Goal: Contribute content

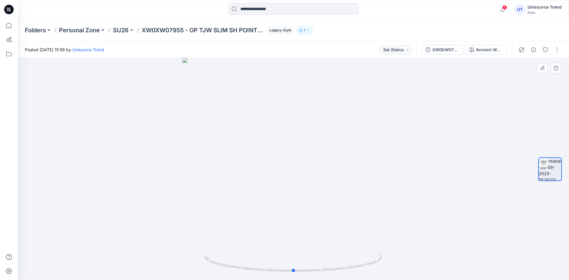
click at [324, 177] on div at bounding box center [293, 169] width 551 height 222
click at [560, 47] on button "button" at bounding box center [556, 49] width 9 height 9
click at [523, 65] on button "Edit" at bounding box center [532, 63] width 55 height 11
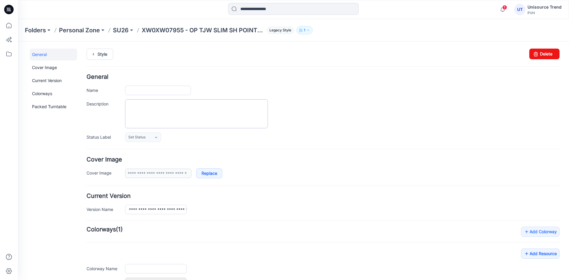
type input "**********"
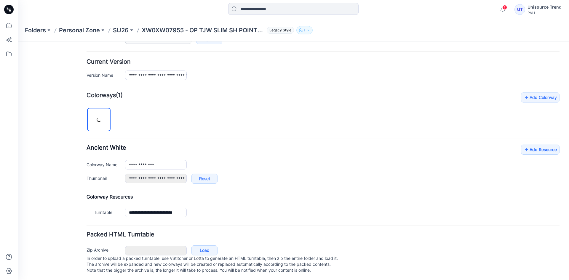
scroll to position [141, 0]
click at [535, 146] on link "Add Resource" at bounding box center [540, 148] width 39 height 10
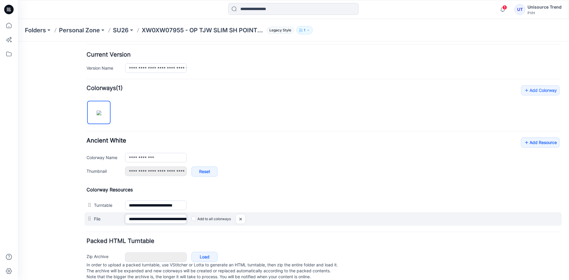
click at [162, 220] on input "**********" at bounding box center [156, 218] width 62 height 9
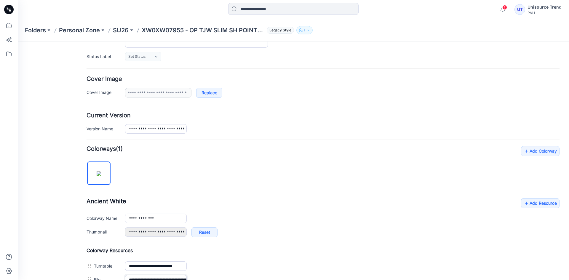
scroll to position [0, 0]
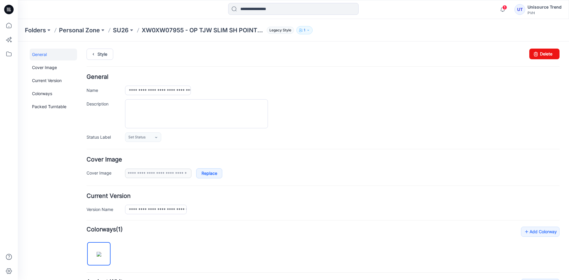
click at [102, 60] on div "Style Changes Saved Delete" at bounding box center [322, 61] width 473 height 25
click at [93, 57] on icon at bounding box center [93, 54] width 8 height 11
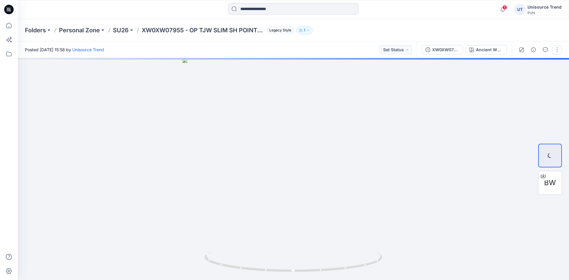
click at [554, 47] on button "button" at bounding box center [556, 49] width 9 height 9
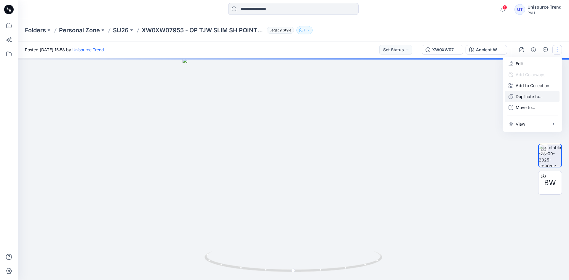
click at [524, 100] on button "Duplicate to..." at bounding box center [532, 96] width 55 height 11
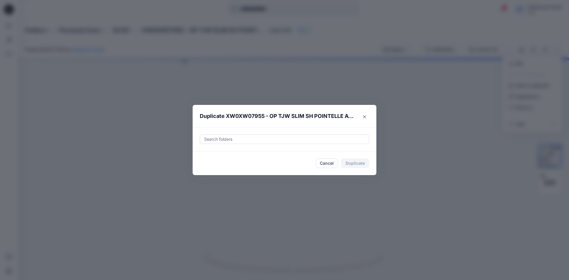
click at [256, 137] on div at bounding box center [285, 139] width 162 height 7
click at [206, 155] on div at bounding box center [208, 154] width 5 height 5
type input "********"
click at [198, 166] on footer "Cancel Duplicate" at bounding box center [285, 163] width 184 height 24
click at [366, 163] on button "Duplicate" at bounding box center [355, 162] width 28 height 9
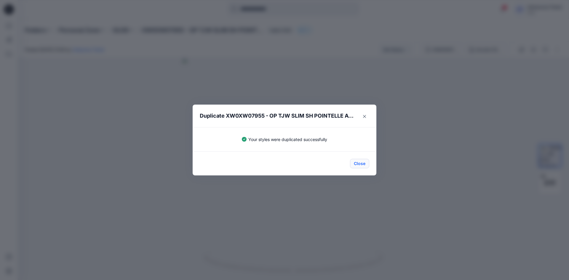
click at [366, 163] on button "Close" at bounding box center [359, 163] width 19 height 9
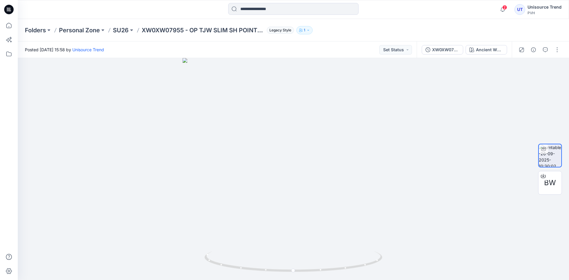
click at [7, 11] on icon at bounding box center [8, 11] width 3 height 0
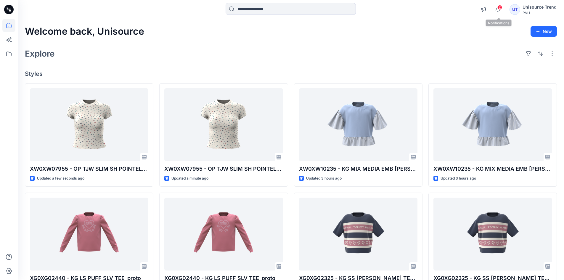
click at [502, 7] on span "2" at bounding box center [500, 7] width 5 height 5
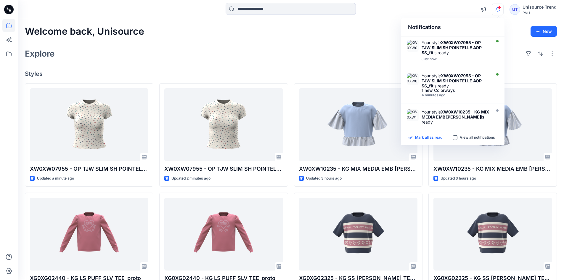
click at [426, 140] on p "Mark all as read" at bounding box center [428, 137] width 27 height 5
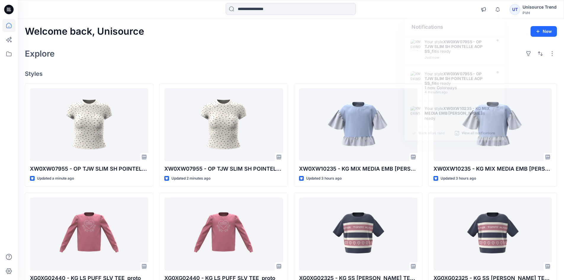
click at [335, 60] on div "Explore" at bounding box center [291, 54] width 532 height 14
